Goal: Information Seeking & Learning: Compare options

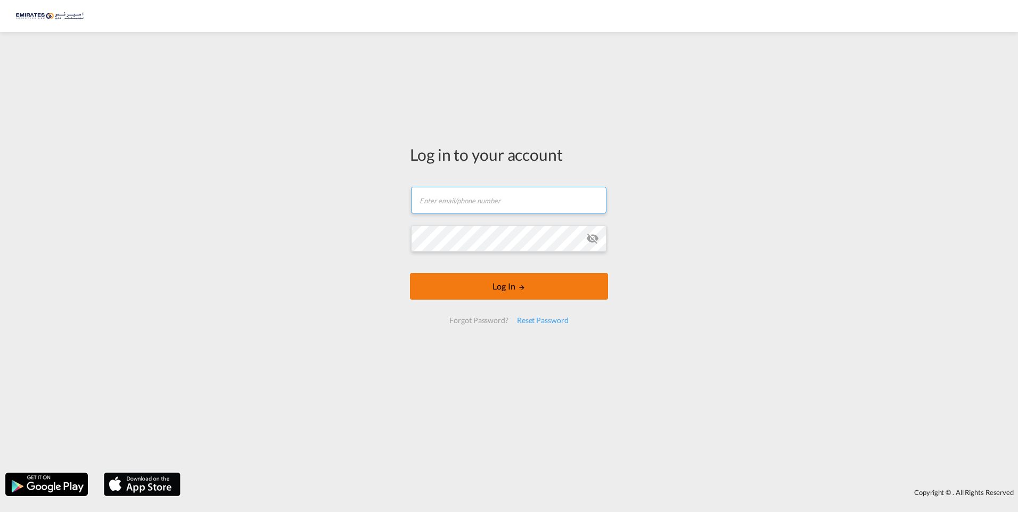
type input "edreena@emirateslogistics.com"
click at [503, 296] on button "Log In" at bounding box center [509, 286] width 198 height 27
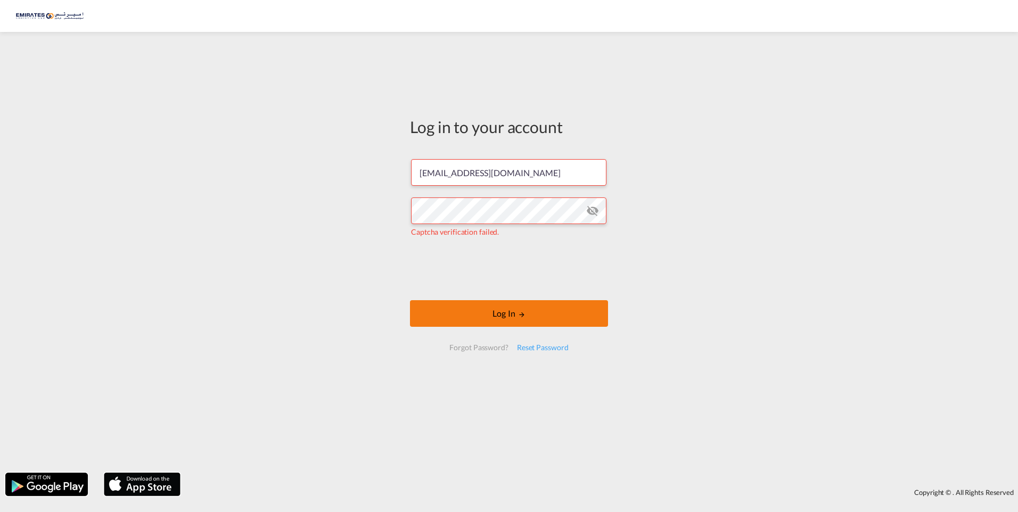
click at [442, 312] on button "Log In" at bounding box center [509, 313] width 198 height 27
click at [541, 320] on button "Log In" at bounding box center [509, 313] width 198 height 27
click at [512, 312] on button "Log In" at bounding box center [509, 313] width 198 height 27
click at [551, 320] on button "Log In" at bounding box center [509, 313] width 198 height 27
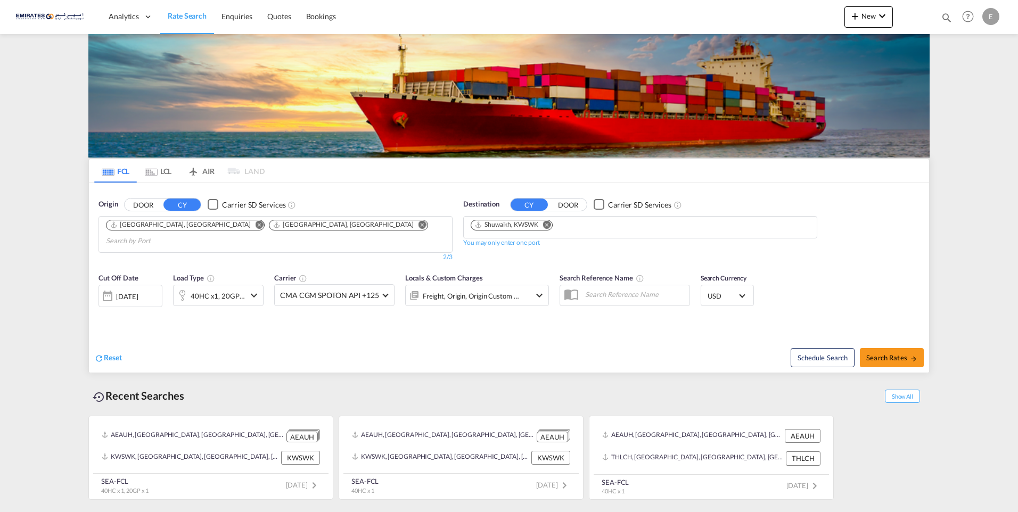
click at [549, 227] on md-icon "Remove" at bounding box center [547, 224] width 8 height 8
click at [549, 227] on input "Chips input." at bounding box center [521, 227] width 101 height 17
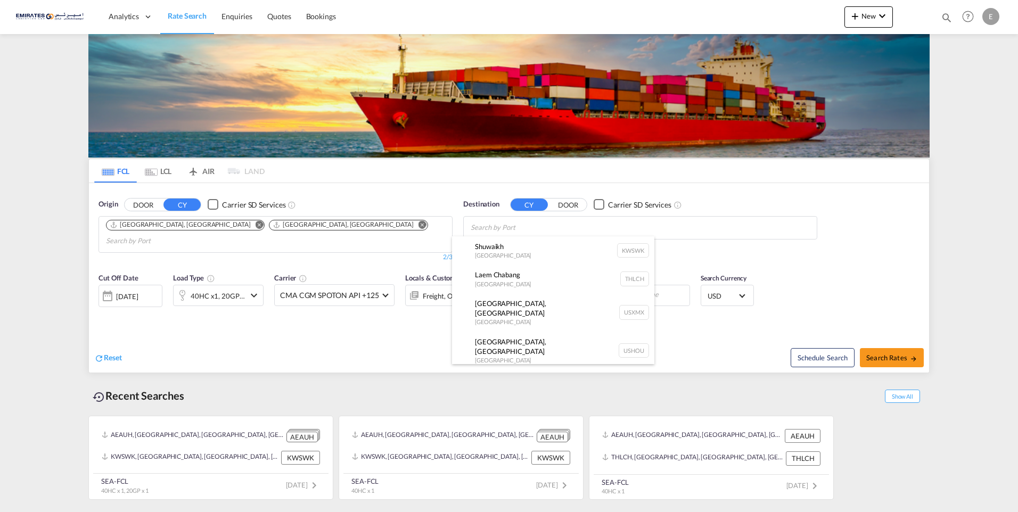
paste input "Laem Chabang Port"
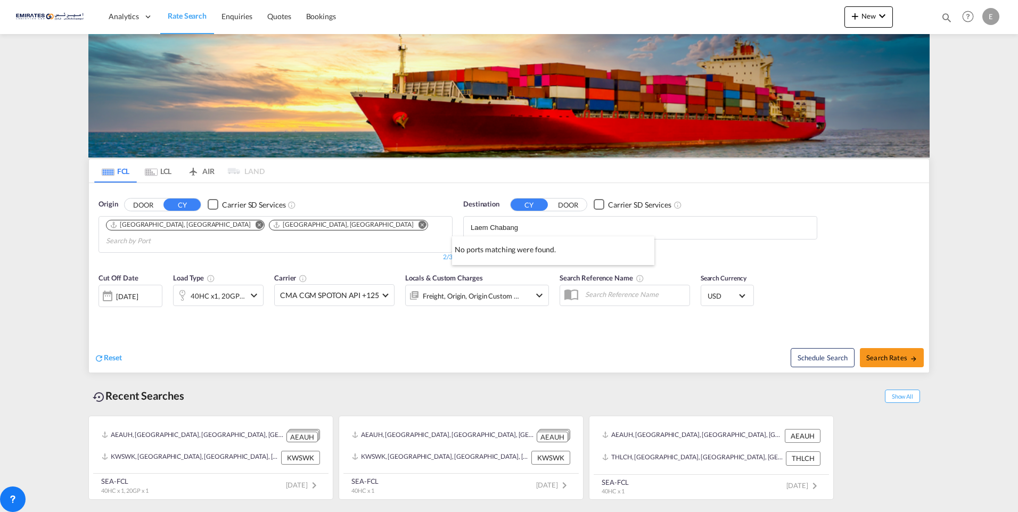
type input "Laem Chaban"
click at [525, 256] on div "Laem Chaban g Thailand THLCH" at bounding box center [553, 252] width 202 height 32
click at [903, 349] on button "Search Rates" at bounding box center [892, 357] width 64 height 19
type input "AEAUH,AEJEA to THLCH / 1 Sep 2025"
